Goal: Task Accomplishment & Management: Complete application form

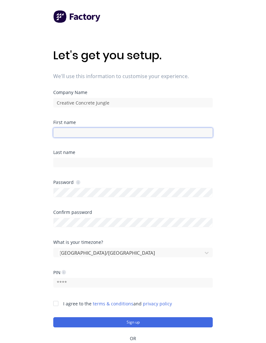
click at [95, 128] on input at bounding box center [132, 133] width 159 height 10
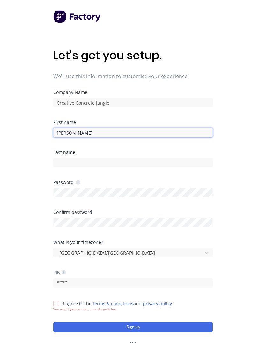
type input "[PERSON_NAME]"
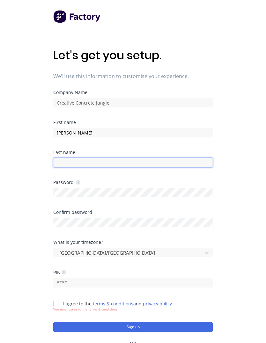
click at [104, 161] on input at bounding box center [132, 163] width 159 height 10
type input "Morrison"
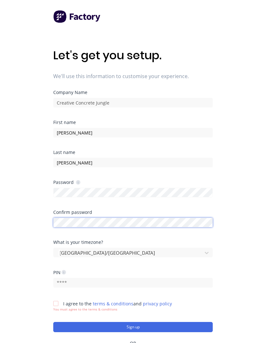
click at [82, 218] on div "Confirm password" at bounding box center [132, 218] width 159 height 17
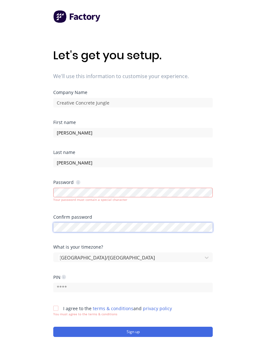
scroll to position [2, 0]
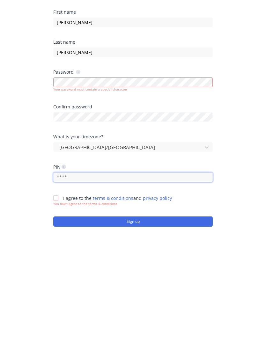
click at [134, 281] on input "text" at bounding box center [132, 286] width 159 height 10
type input "0008"
click at [57, 300] on div at bounding box center [55, 306] width 13 height 13
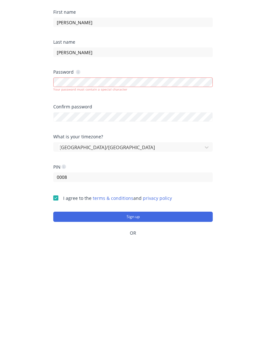
scroll to position [47, 0]
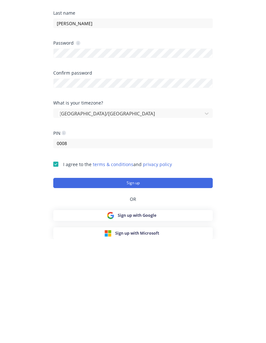
click at [146, 282] on button "Sign up" at bounding box center [132, 287] width 159 height 10
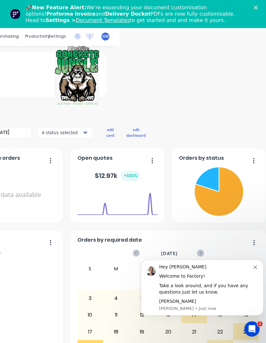
scroll to position [1, 146]
click at [258, 268] on button "Dismiss notification" at bounding box center [255, 266] width 5 height 5
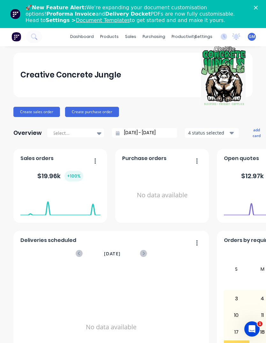
scroll to position [1, 0]
click at [57, 178] on div "$ 19.96k + 100 %" at bounding box center [60, 176] width 46 height 11
